Goal: Find contact information: Find contact information

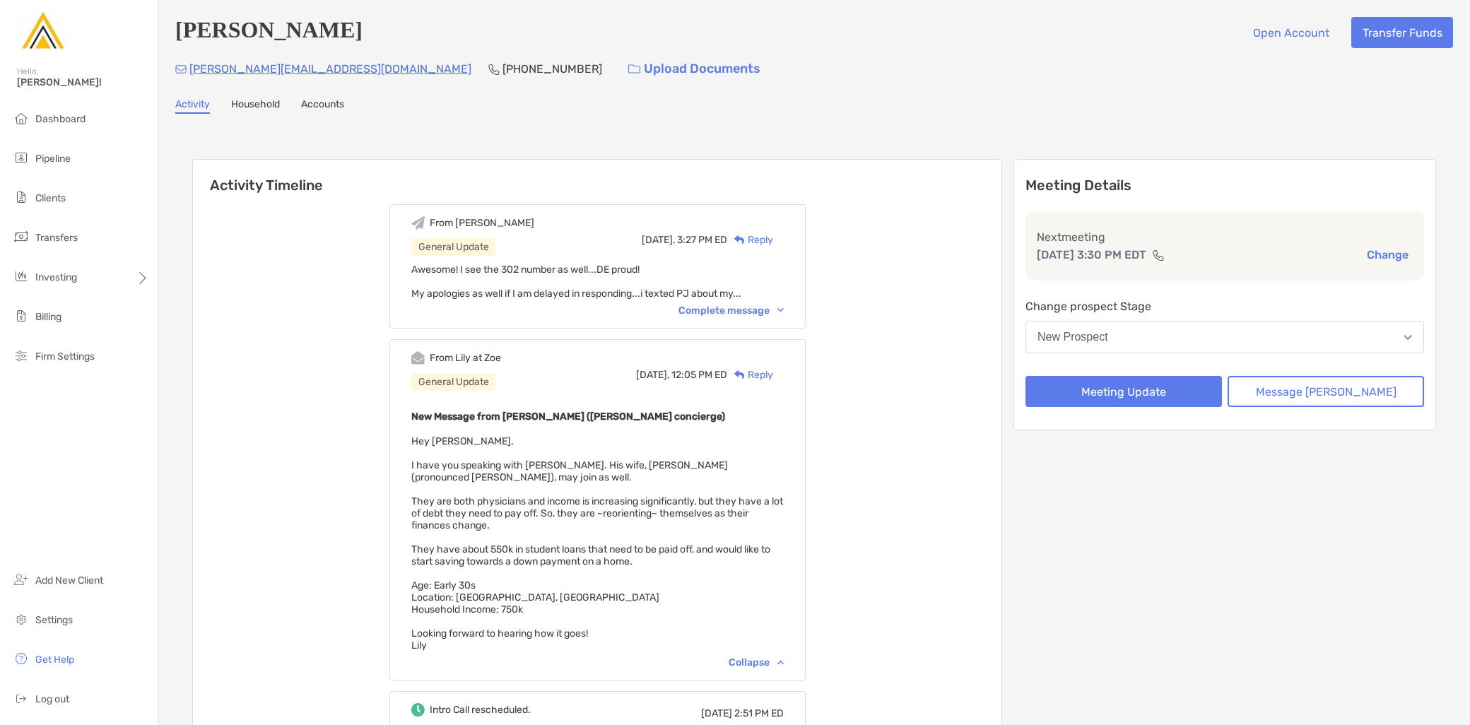
click at [327, 82] on div "[PERSON_NAME][EMAIL_ADDRESS][DOMAIN_NAME] [PHONE_NUMBER] Upload Documents" at bounding box center [814, 69] width 1278 height 30
drag, startPoint x: 325, startPoint y: 74, endPoint x: 187, endPoint y: 65, distance: 138.1
click at [187, 65] on div "jay.camoney@gmail.com (302) 824-4739 Upload Documents" at bounding box center [814, 69] width 1278 height 30
copy p "jay.camoney@gmail.com"
click at [321, 81] on div "jay.camoney@gmail.com (302) 824-4739 Upload Documents" at bounding box center [814, 69] width 1278 height 30
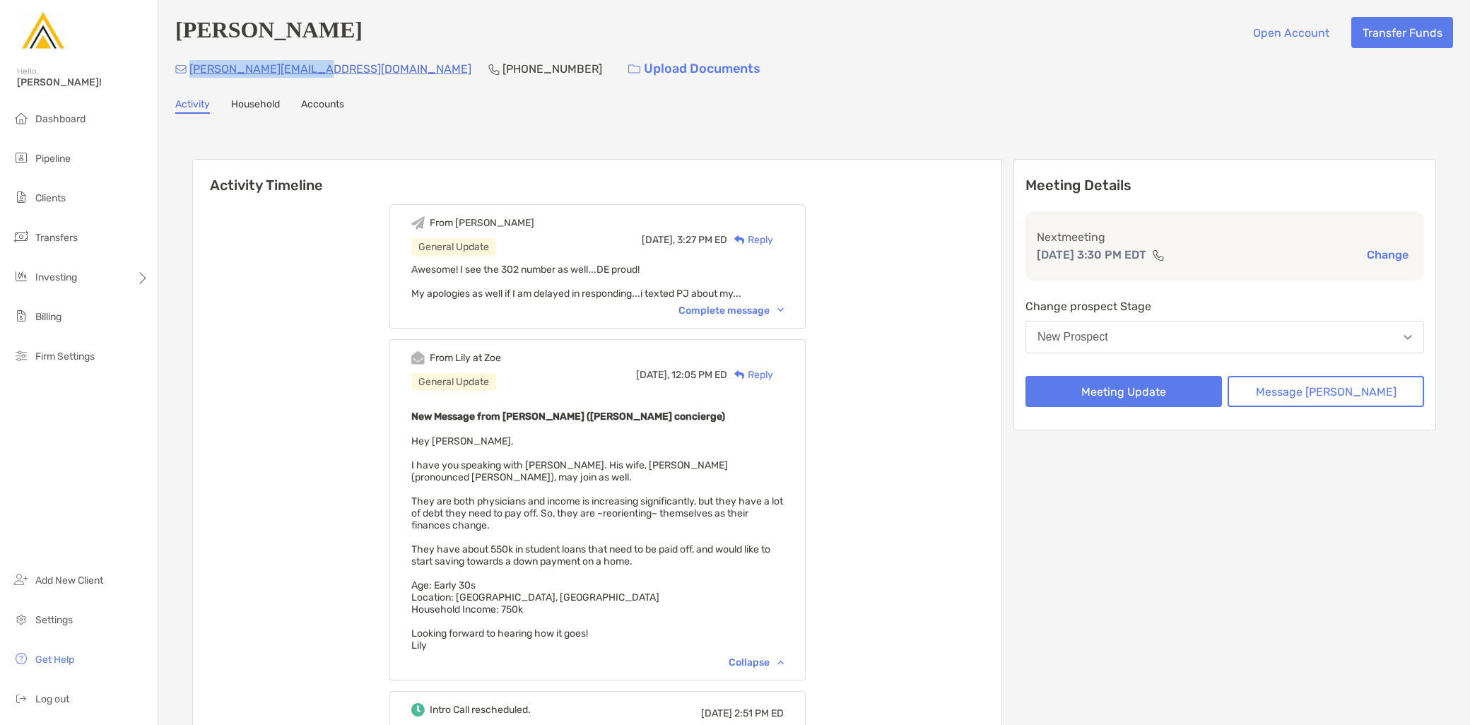
drag, startPoint x: 322, startPoint y: 68, endPoint x: 188, endPoint y: 76, distance: 134.6
click at [188, 76] on div "jay.camoney@gmail.com (302) 824-4739 Upload Documents" at bounding box center [814, 69] width 1278 height 30
copy p "jay.camoney@gmail.com"
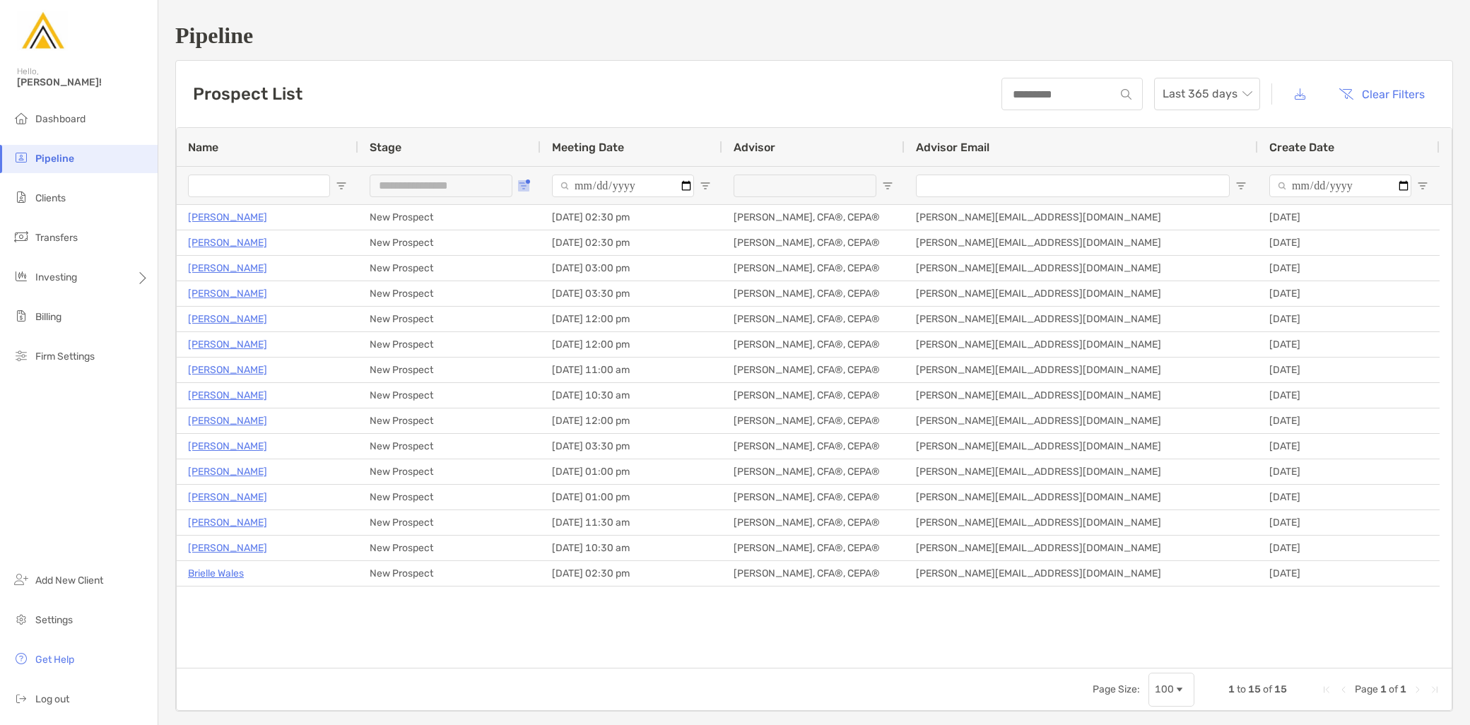
click at [527, 180] on button "Open Filter Menu" at bounding box center [523, 185] width 11 height 11
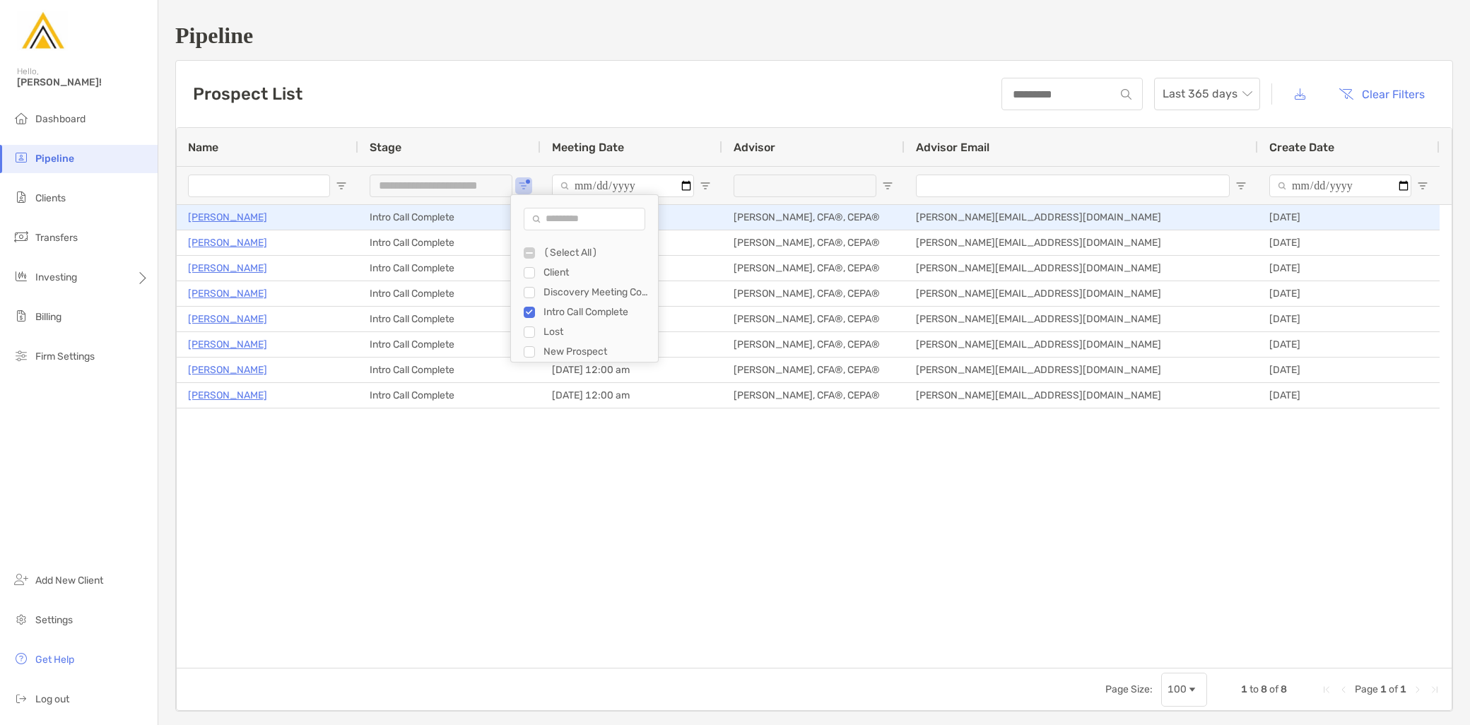
click at [234, 217] on p "Kevin Winnie" at bounding box center [227, 218] width 79 height 18
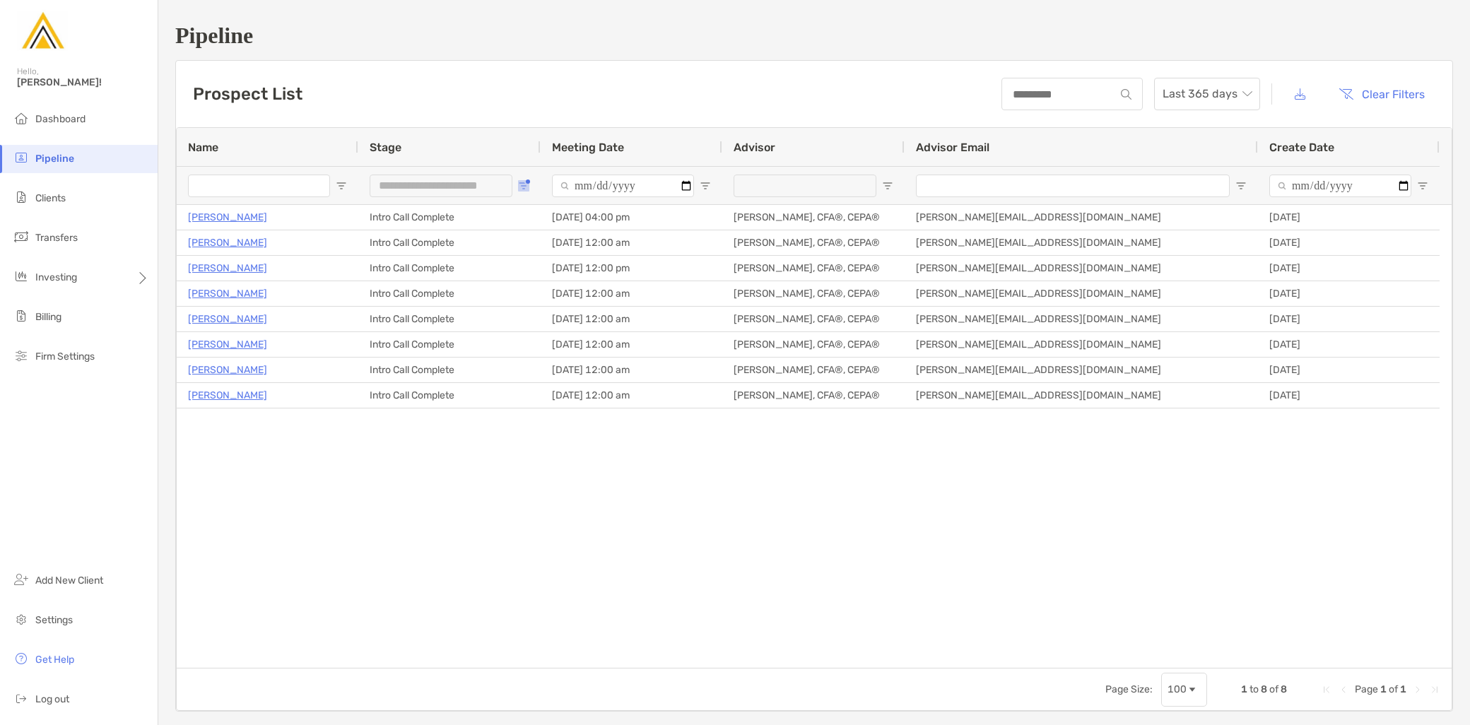
click at [528, 182] on button "Open Filter Menu" at bounding box center [523, 185] width 11 height 11
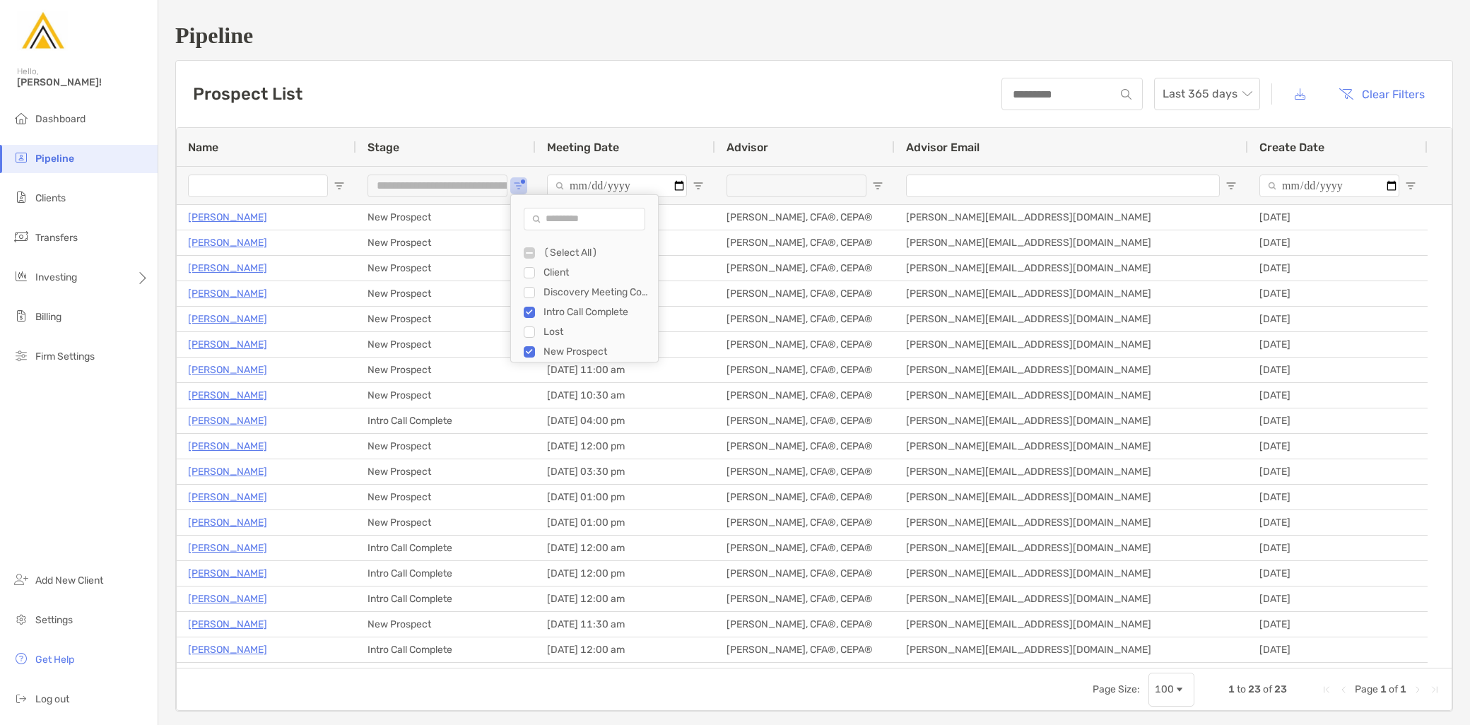
click at [534, 311] on div "Filter List" at bounding box center [529, 312] width 11 height 11
type input "**********"
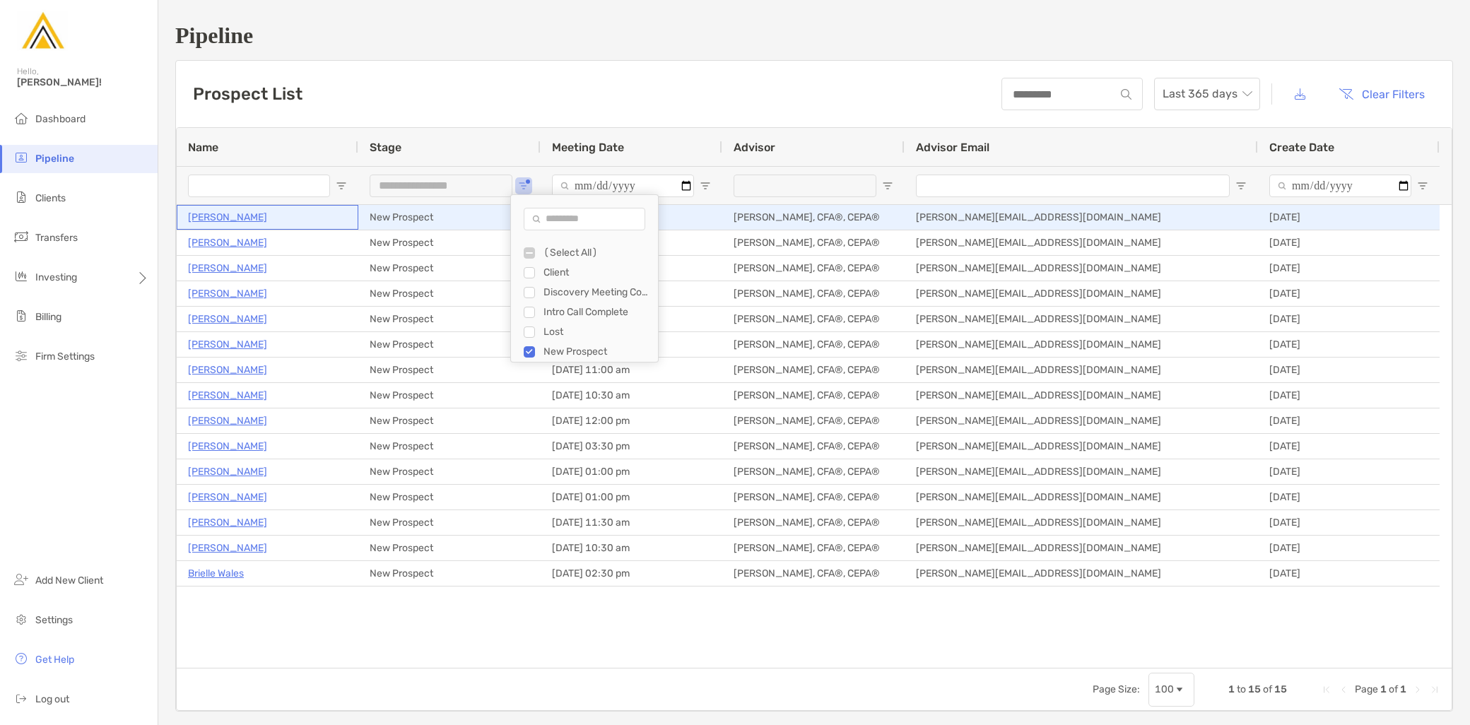
click at [238, 220] on p "Michael Buccialia" at bounding box center [227, 218] width 79 height 18
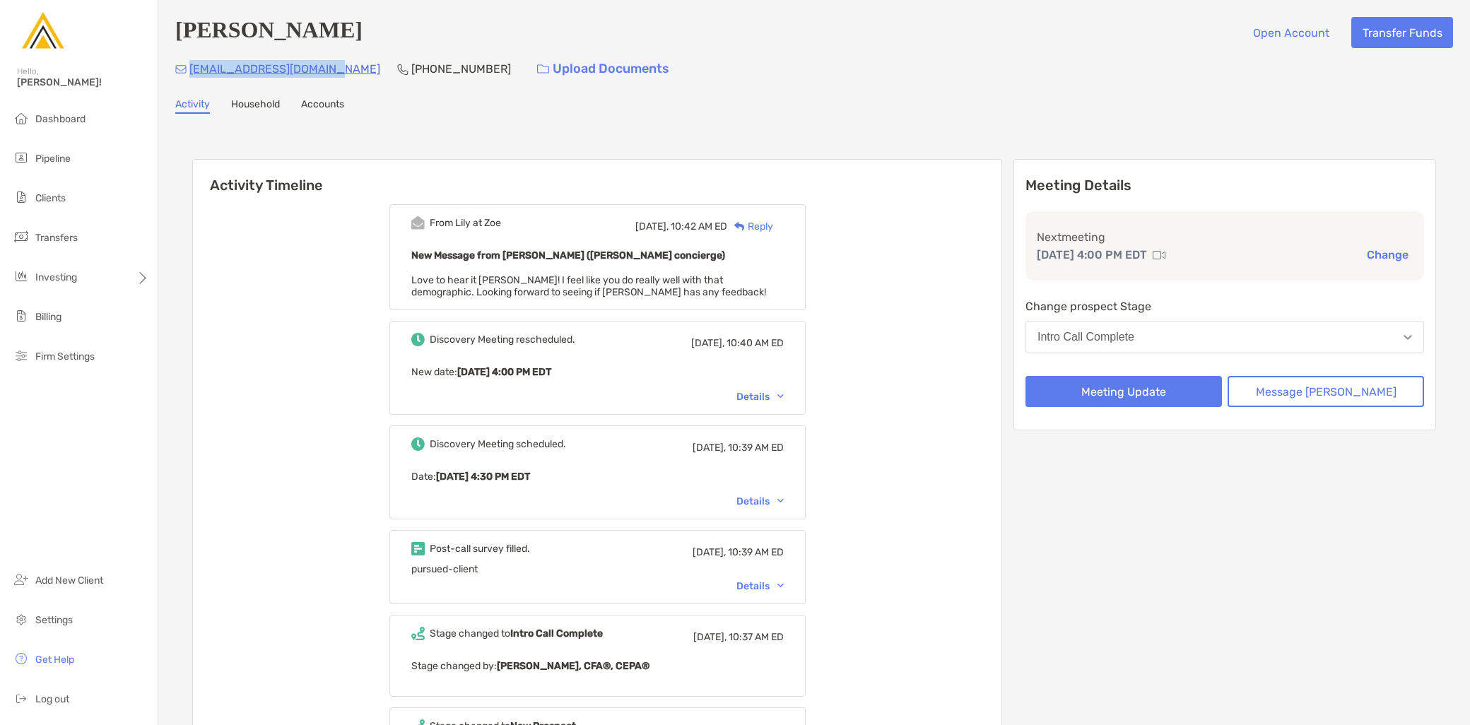
drag, startPoint x: 329, startPoint y: 67, endPoint x: 189, endPoint y: 69, distance: 140.0
click at [189, 69] on div "kevinwinnie94@gmail.com (914) 490-2708 Upload Documents" at bounding box center [814, 69] width 1278 height 30
copy p "kevinwinnie94@gmail.com"
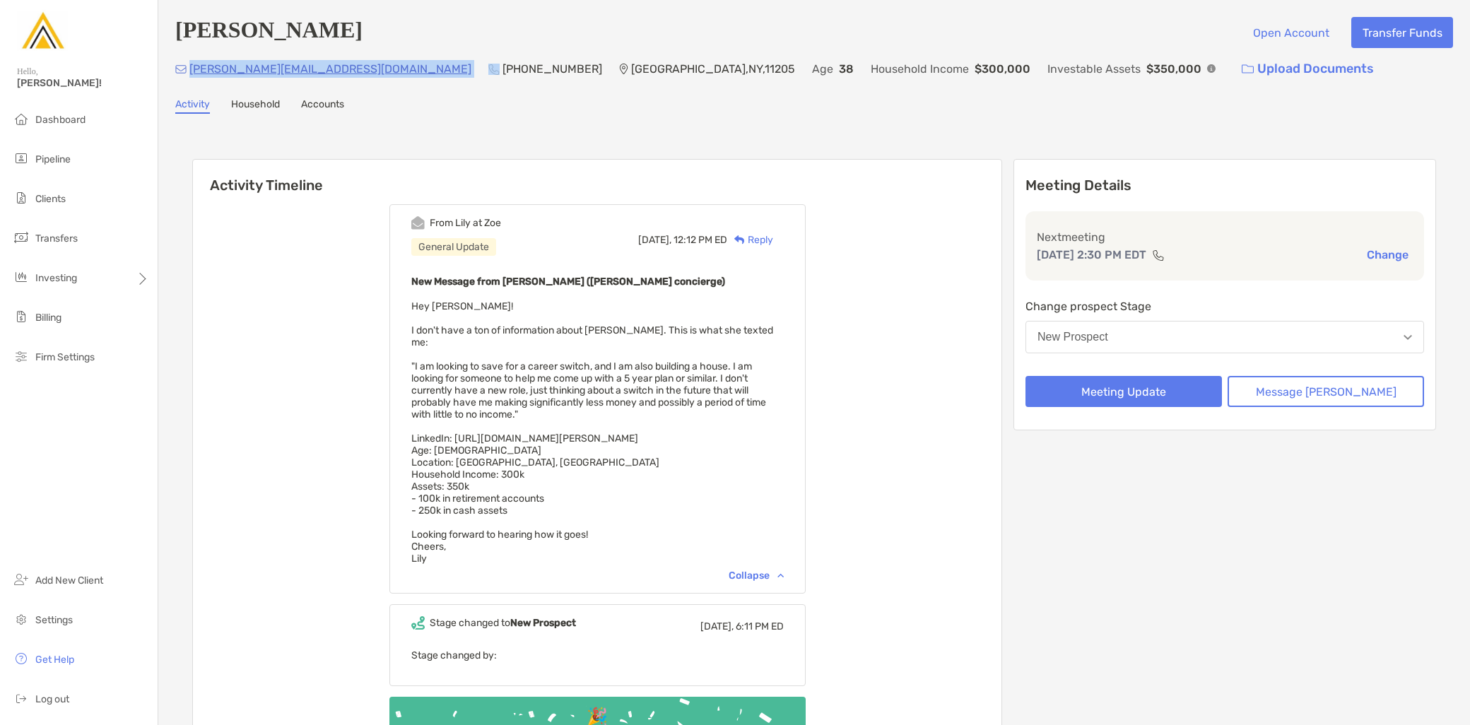
drag, startPoint x: 343, startPoint y: 69, endPoint x: 188, endPoint y: 71, distance: 154.8
click at [188, 71] on div "[PERSON_NAME][EMAIL_ADDRESS][DOMAIN_NAME] [PHONE_NUMBER] [GEOGRAPHIC_DATA] Age …" at bounding box center [814, 69] width 1278 height 30
copy p "[PERSON_NAME][EMAIL_ADDRESS][DOMAIN_NAME]"
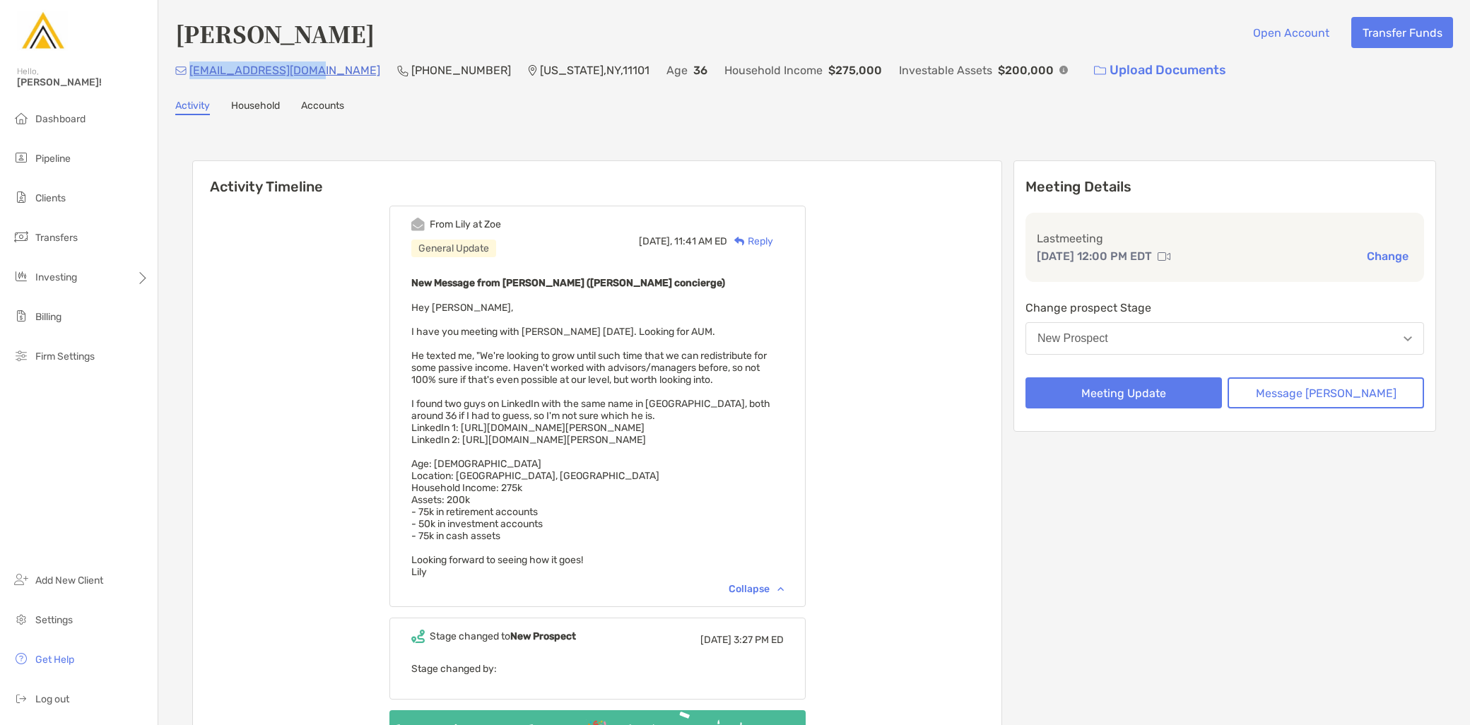
drag, startPoint x: 320, startPoint y: 71, endPoint x: 187, endPoint y: 81, distance: 133.3
click at [187, 81] on div "[EMAIL_ADDRESS][DOMAIN_NAME] [PHONE_NUMBER] [US_STATE][GEOGRAPHIC_DATA] Age [DE…" at bounding box center [814, 70] width 1278 height 30
copy p "[EMAIL_ADDRESS][DOMAIN_NAME]"
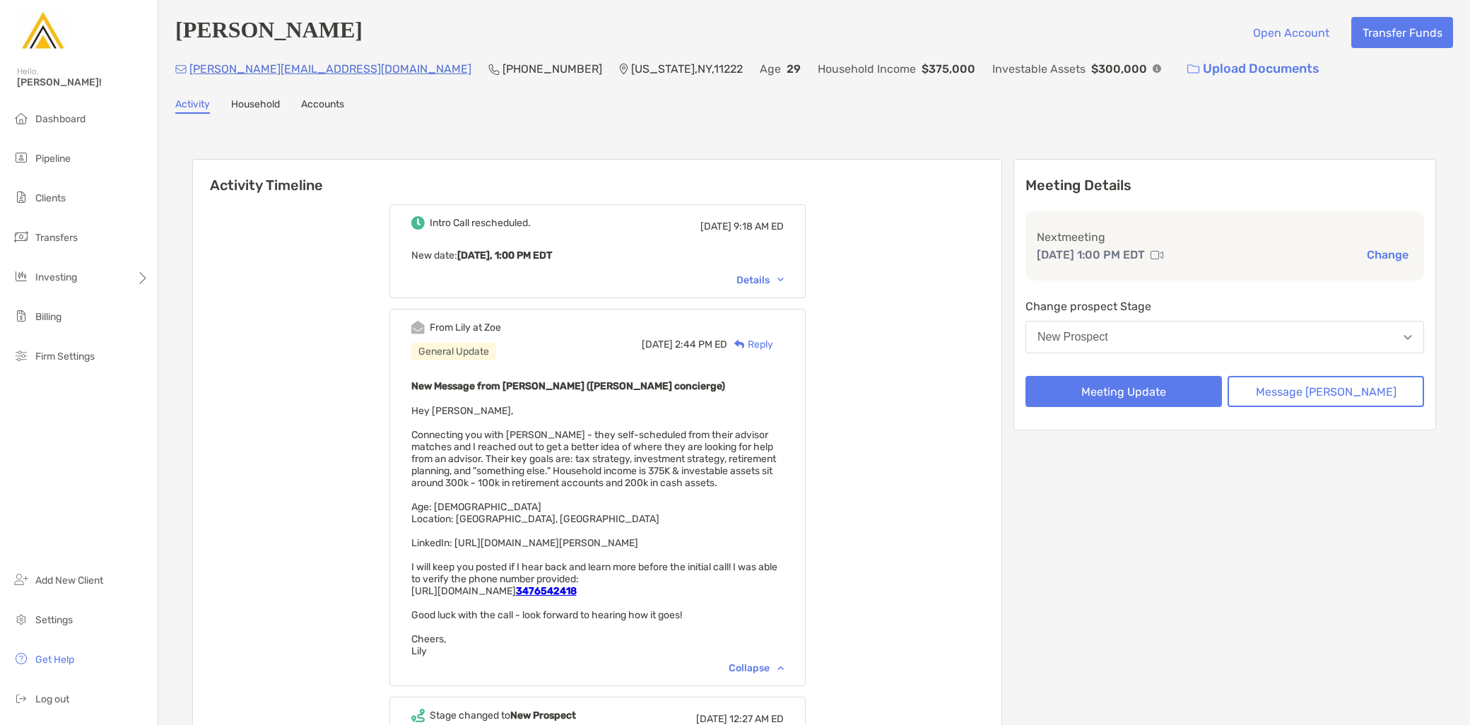
click at [634, 500] on div "New Message from [PERSON_NAME] ([PERSON_NAME] concierge) Hey [PERSON_NAME], Con…" at bounding box center [597, 517] width 372 height 280
drag, startPoint x: 316, startPoint y: 71, endPoint x: 188, endPoint y: 82, distance: 128.4
click at [188, 82] on div "[PERSON_NAME][EMAIL_ADDRESS][DOMAIN_NAME] [PHONE_NUMBER] [US_STATE][GEOGRAPHIC_…" at bounding box center [814, 69] width 1278 height 30
copy p "[PERSON_NAME][EMAIL_ADDRESS][DOMAIN_NAME]"
